Goal: Find specific fact: Find contact information

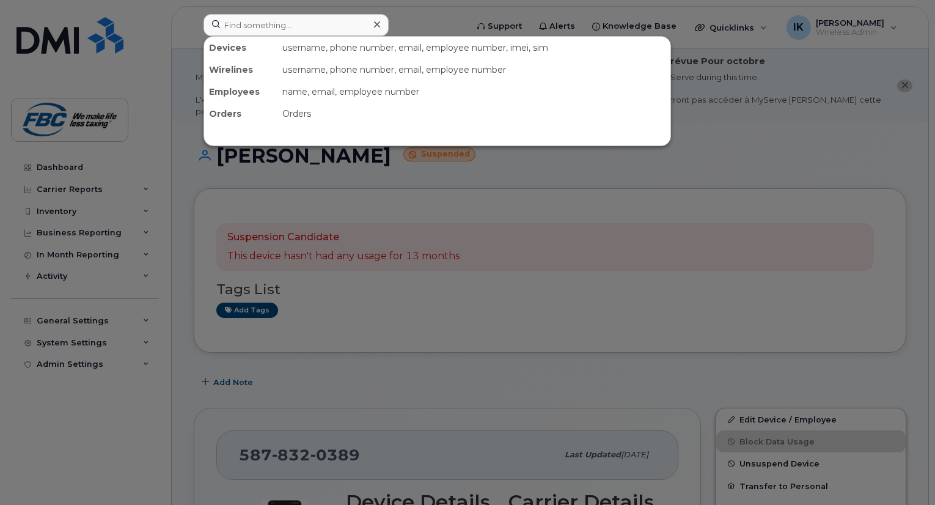
click at [277, 29] on input at bounding box center [296, 25] width 185 height 22
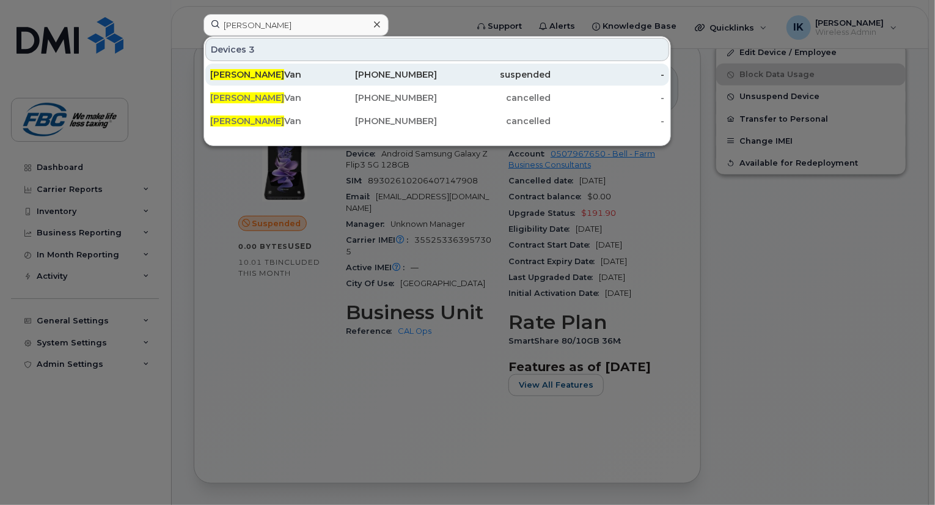
type input "Spencer"
click at [263, 76] on div "Spencer Van" at bounding box center [267, 74] width 114 height 12
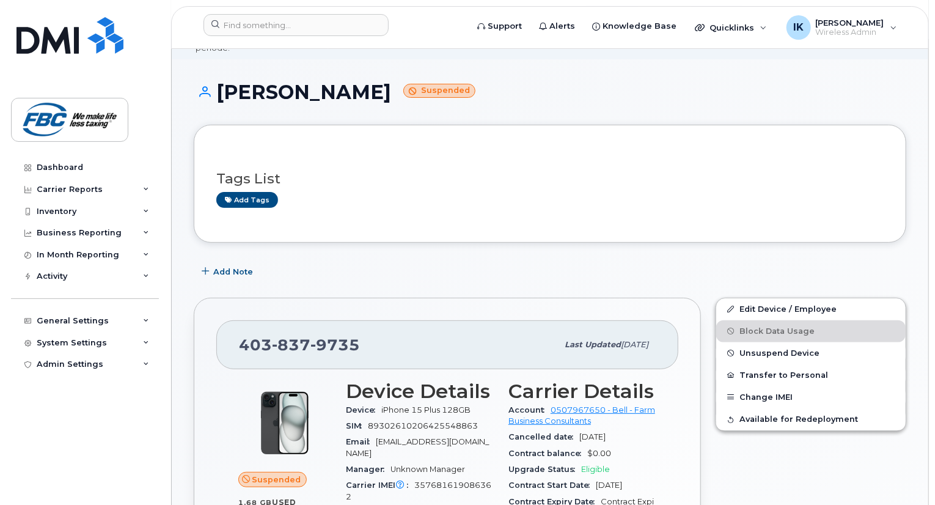
scroll to position [122, 0]
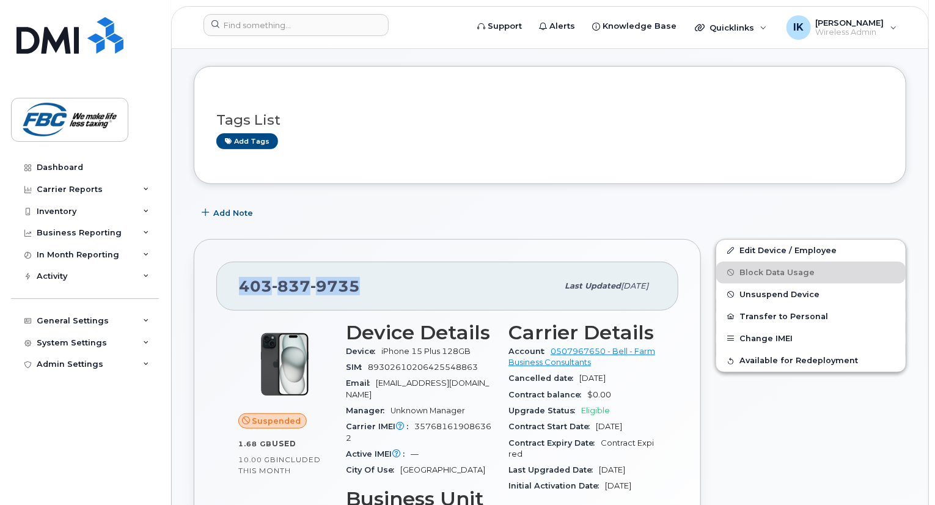
drag, startPoint x: 369, startPoint y: 273, endPoint x: 240, endPoint y: 267, distance: 129.2
click at [240, 273] on div "[PHONE_NUMBER]" at bounding box center [398, 286] width 318 height 26
copy span "[PHONE_NUMBER]"
